Goal: Information Seeking & Learning: Learn about a topic

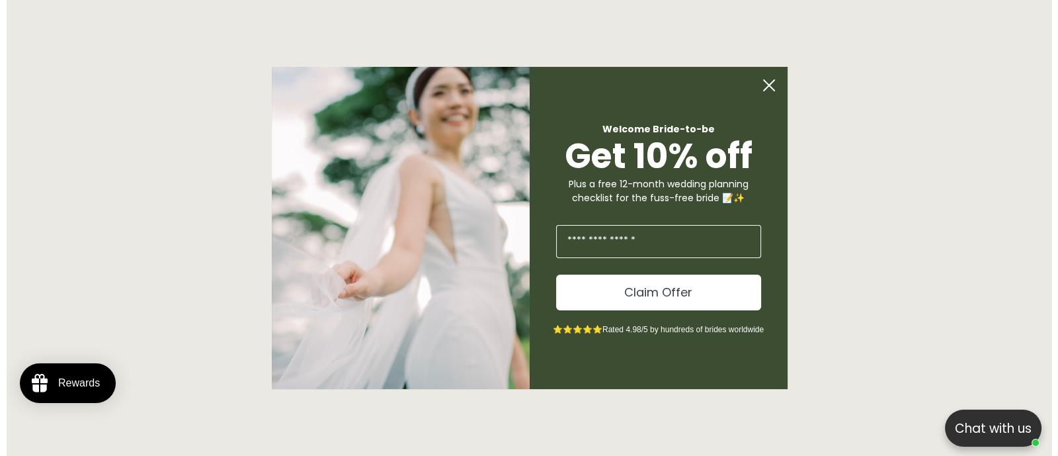
scroll to position [0, 727]
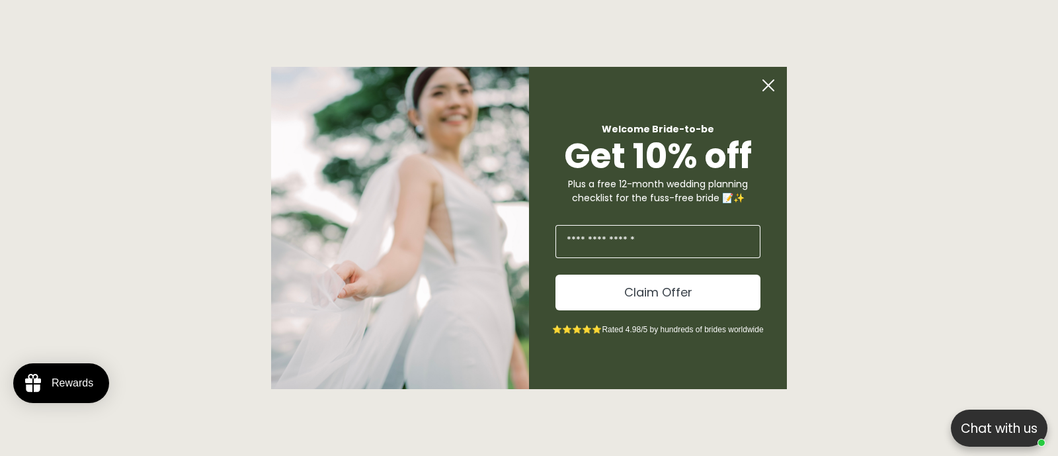
click at [764, 82] on icon "Close dialog" at bounding box center [768, 85] width 11 height 11
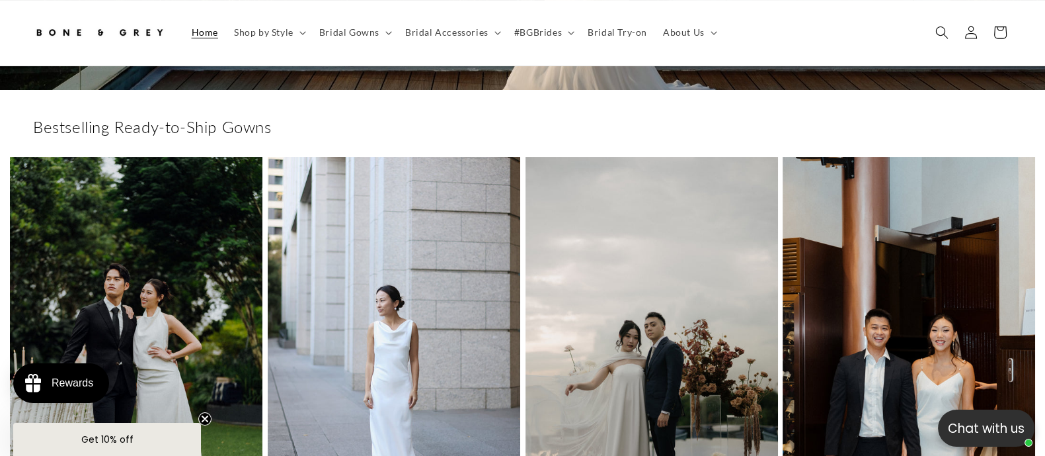
scroll to position [0, 0]
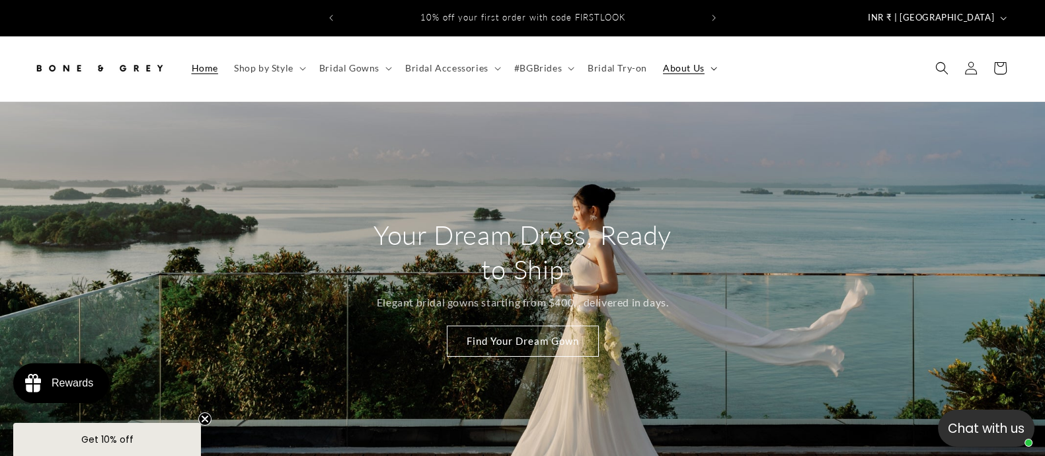
click at [683, 63] on span "About Us" at bounding box center [684, 68] width 42 height 12
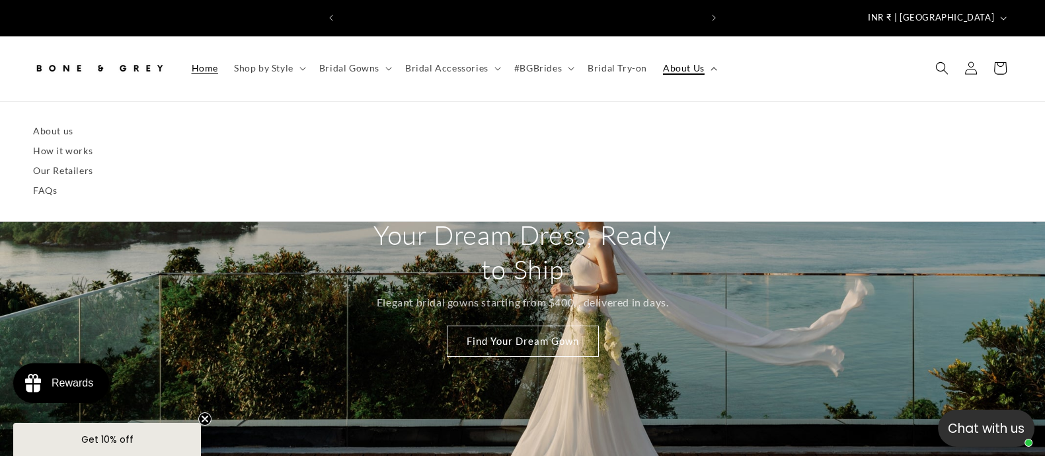
scroll to position [0, 358]
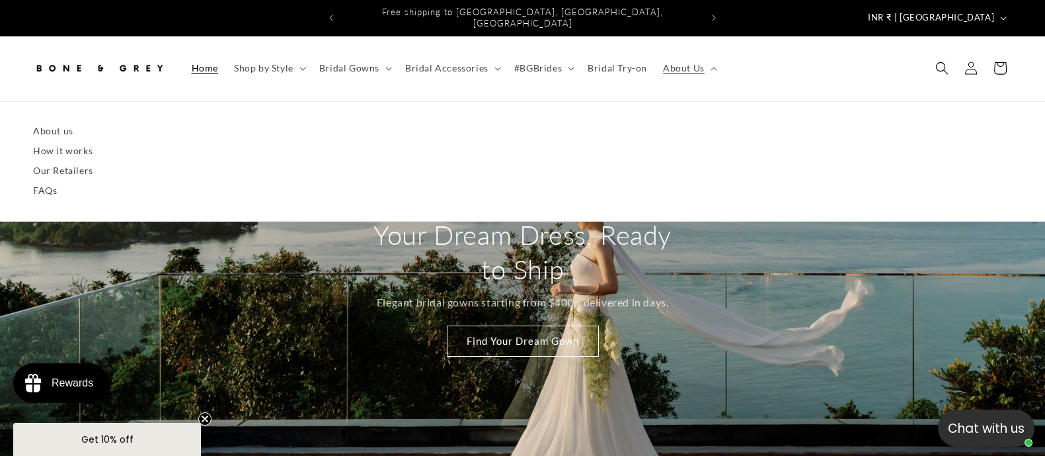
click at [701, 55] on summary "About Us" at bounding box center [688, 68] width 67 height 28
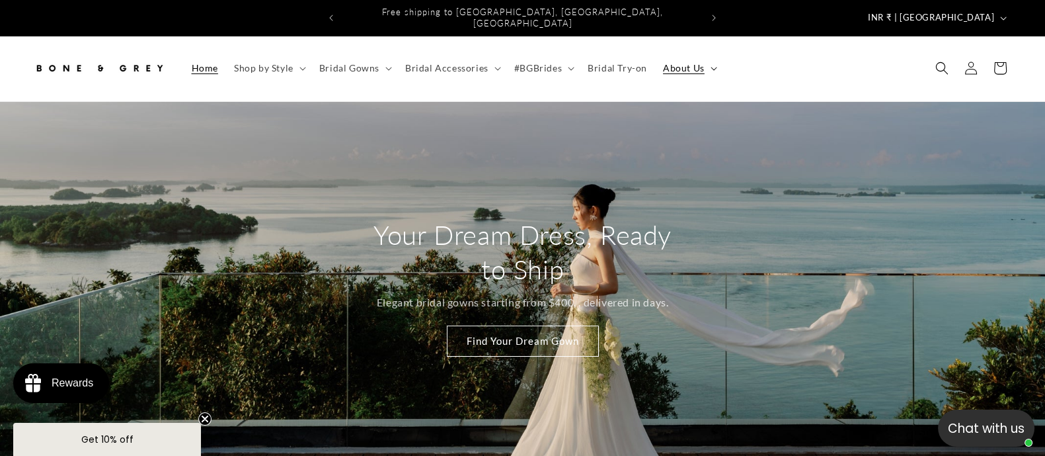
click at [696, 62] on span "About Us" at bounding box center [684, 68] width 42 height 12
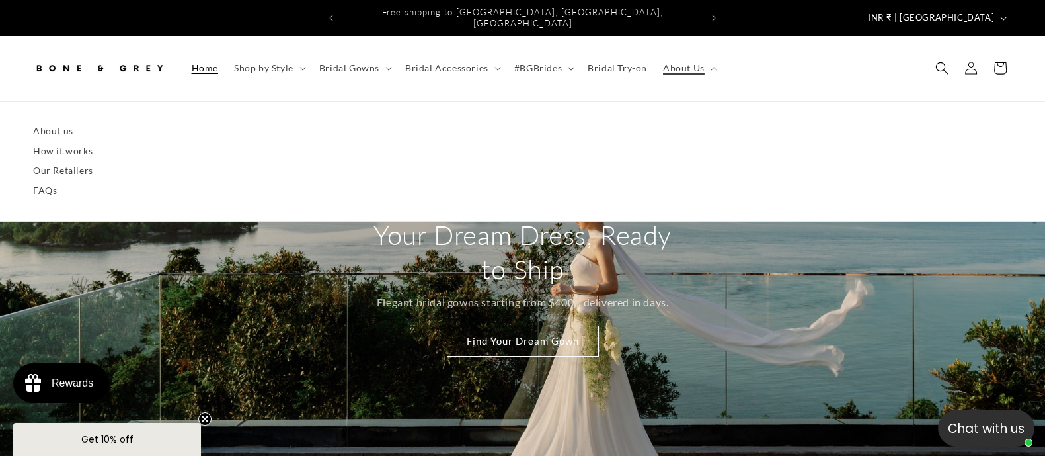
click at [30, 121] on ul "About us How it works Our Retailers FAQs" at bounding box center [522, 161] width 1045 height 80
click at [44, 121] on link "About us" at bounding box center [522, 131] width 979 height 20
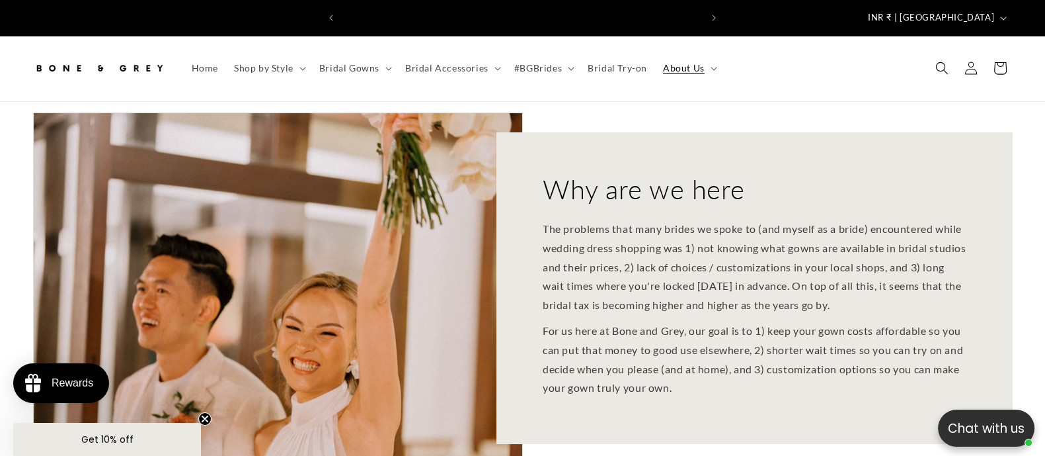
scroll to position [0, 717]
